Goal: Task Accomplishment & Management: Use online tool/utility

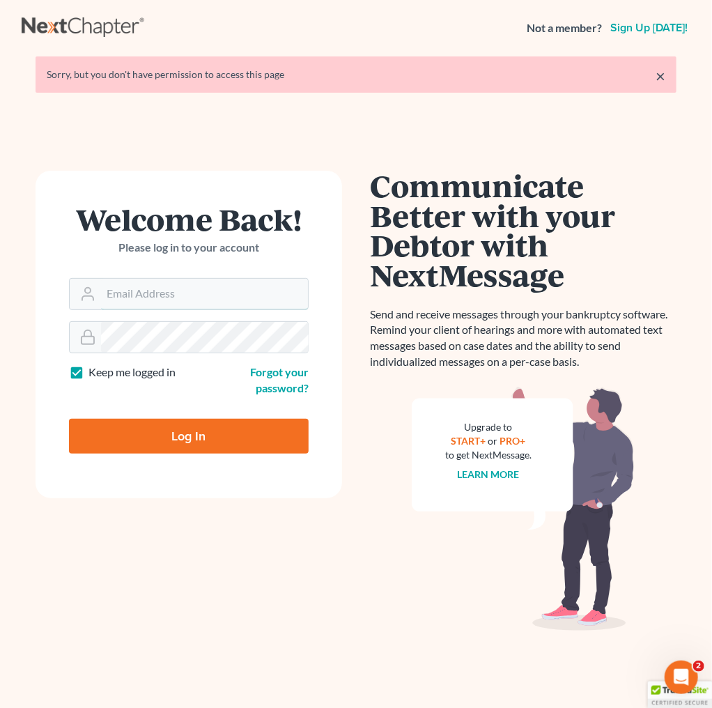
type input "[PERSON_NAME][EMAIL_ADDRESS][DOMAIN_NAME]"
click at [194, 431] on input "Log In" at bounding box center [189, 436] width 240 height 35
type input "Thinking..."
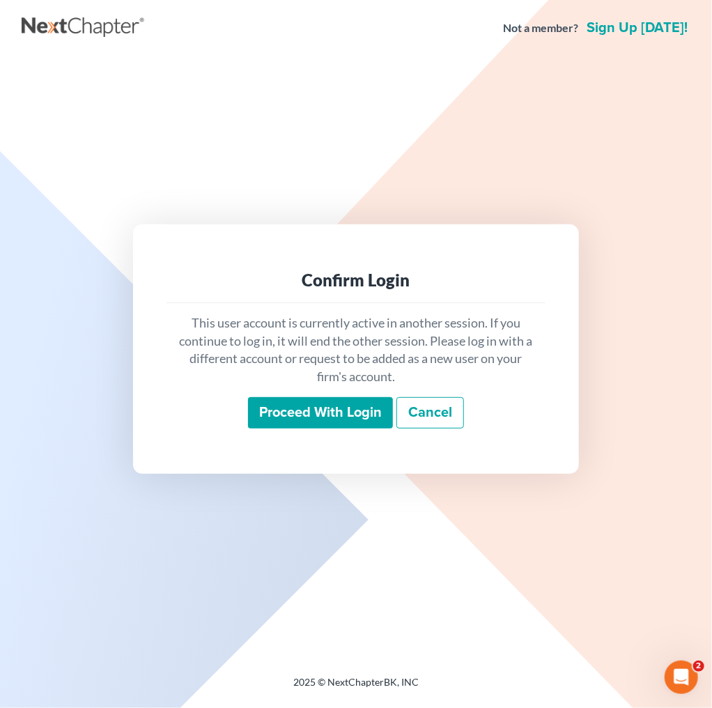
click at [328, 419] on input "Proceed with login" at bounding box center [320, 413] width 145 height 32
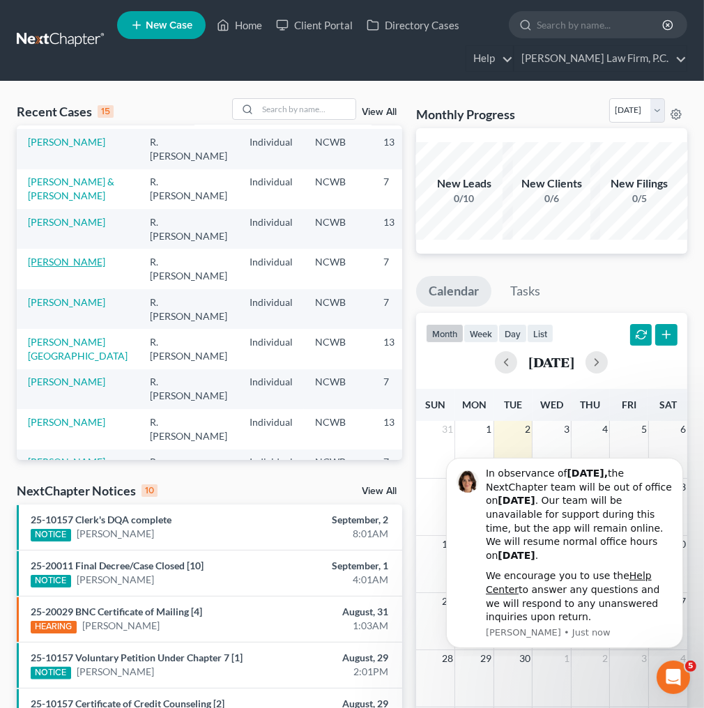
scroll to position [112, 0]
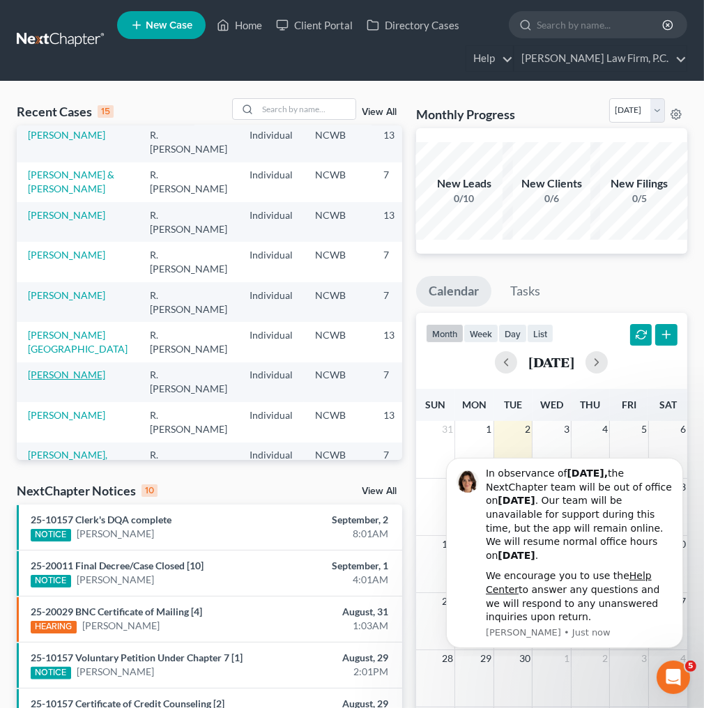
click at [52, 373] on link "Miskove, Jarrett" at bounding box center [66, 375] width 77 height 12
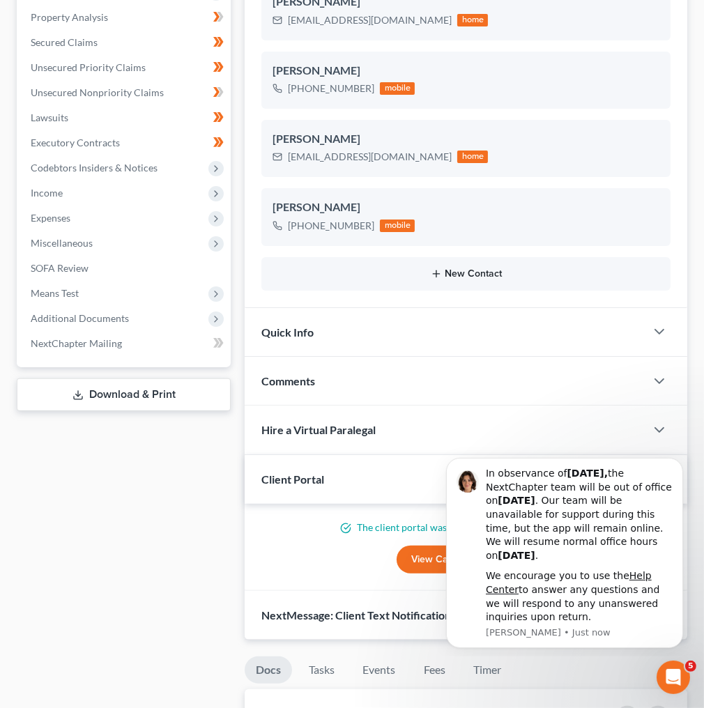
scroll to position [390, 0]
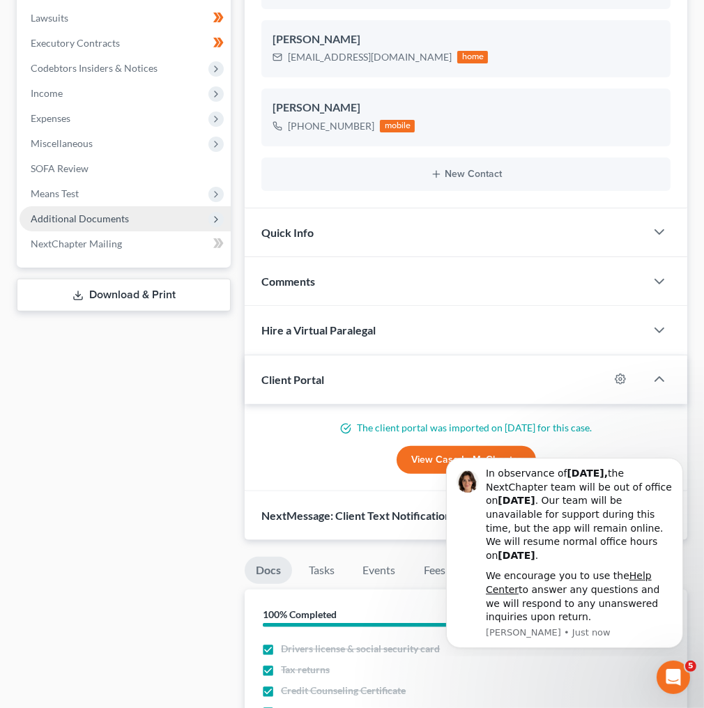
click at [220, 222] on icon at bounding box center [216, 219] width 11 height 11
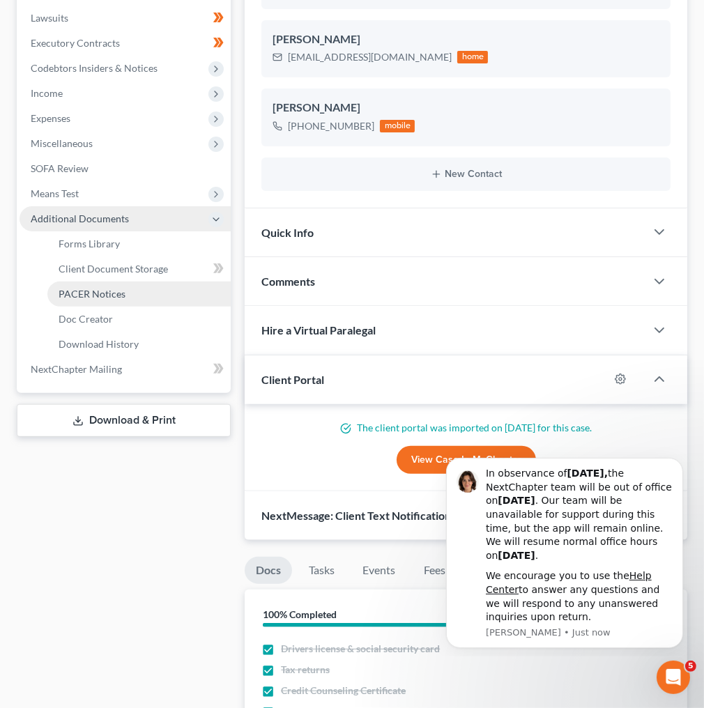
click at [89, 290] on span "PACER Notices" at bounding box center [92, 294] width 67 height 12
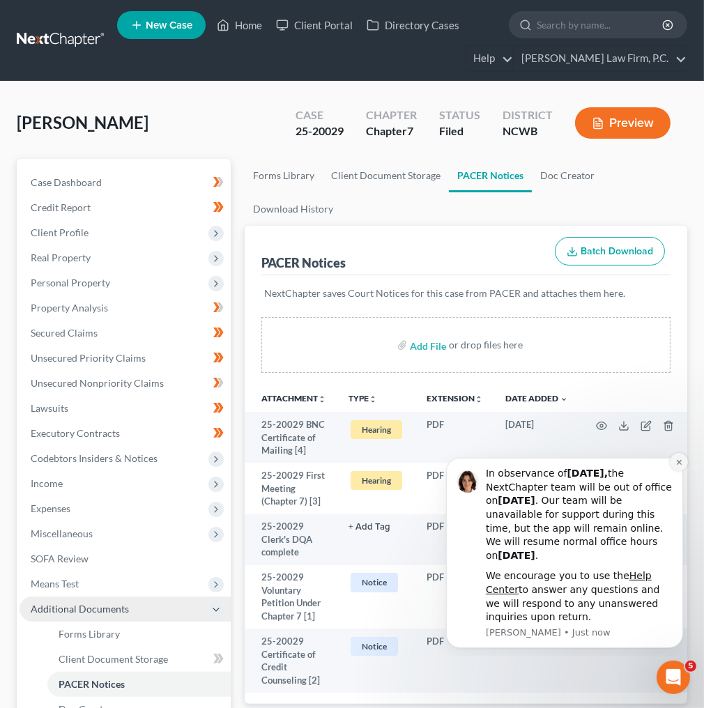
click at [678, 458] on icon "Dismiss notification" at bounding box center [679, 462] width 8 height 8
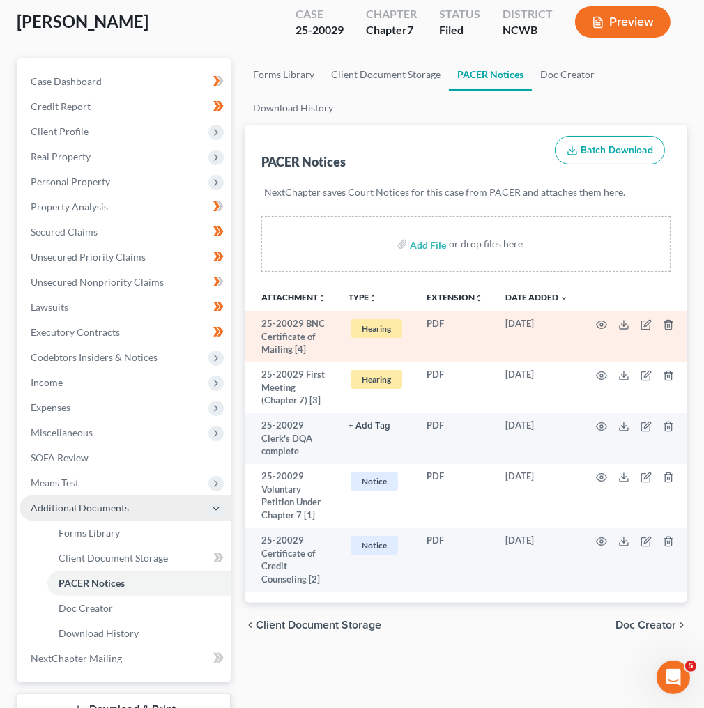
scroll to position [112, 0]
